Goal: Task Accomplishment & Management: Complete application form

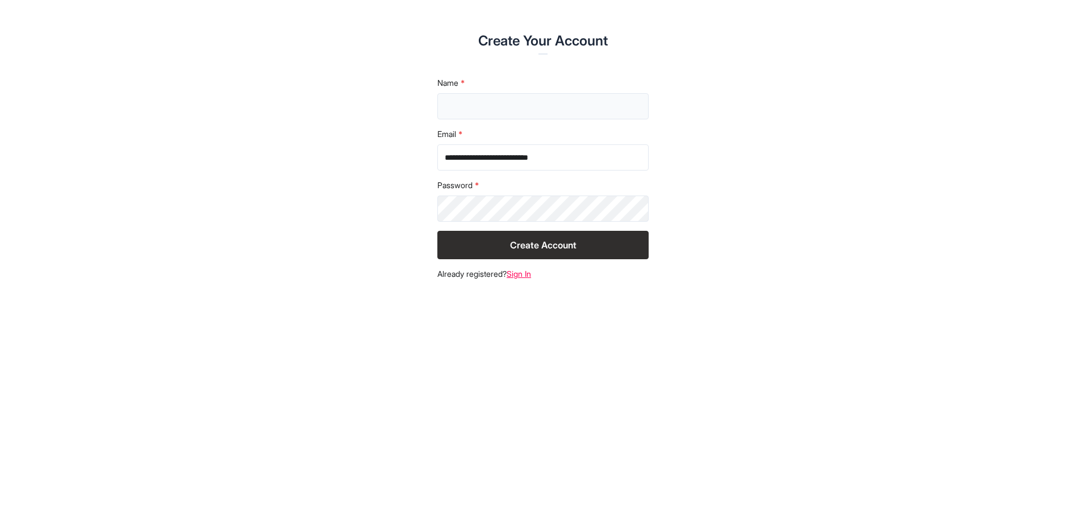
click at [458, 99] on input "text" at bounding box center [542, 106] width 211 height 26
type input "*****"
click at [595, 239] on button "Create Account" at bounding box center [542, 245] width 211 height 28
